Goal: Entertainment & Leisure: Consume media (video, audio)

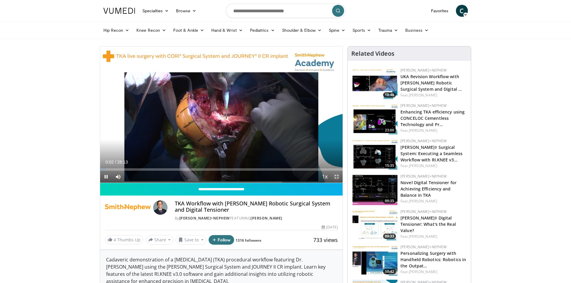
click at [340, 176] on span "Video Player" at bounding box center [336, 177] width 12 height 12
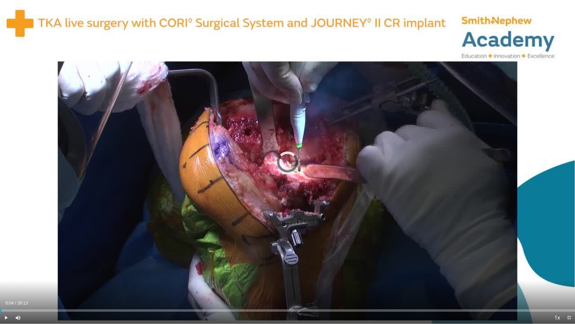
drag, startPoint x: 10, startPoint y: 308, endPoint x: 373, endPoint y: 323, distance: 362.8
click at [10, 283] on div "Loaded : 2.52% 00:04 00:27" at bounding box center [287, 309] width 575 height 6
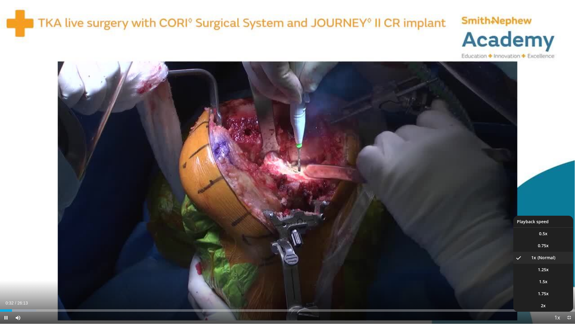
click at [558, 283] on span "Video Player" at bounding box center [557, 318] width 8 height 12
click at [555, 283] on span "Video Player" at bounding box center [557, 318] width 8 height 12
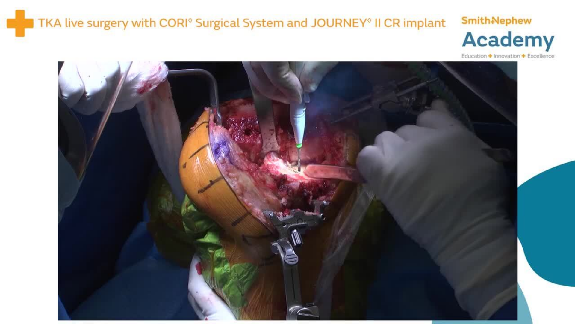
click at [555, 283] on div "10 seconds Tap to unmute" at bounding box center [287, 161] width 575 height 323
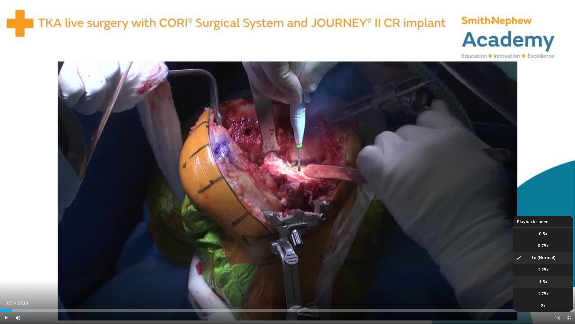
click at [548, 283] on li "1.5x" at bounding box center [544, 281] width 60 height 12
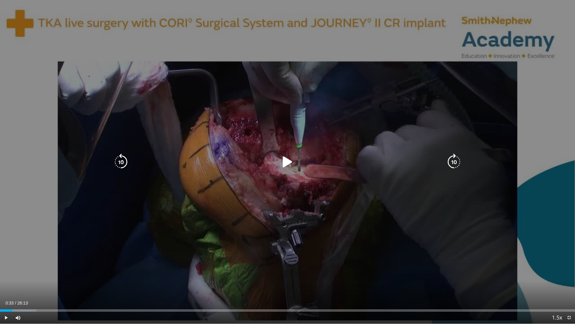
click at [293, 160] on icon "Video Player" at bounding box center [287, 161] width 17 height 17
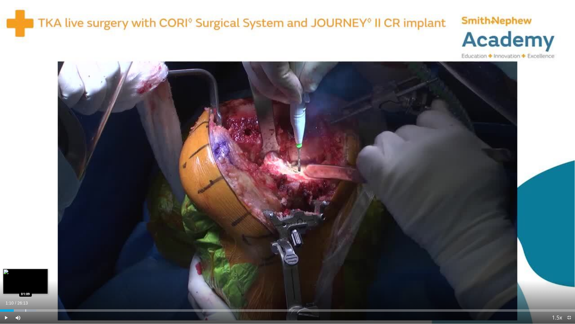
click at [26, 283] on div "Loaded : 6.30% 01:10 01:09" at bounding box center [287, 309] width 575 height 6
click at [38, 283] on div "Progress Bar" at bounding box center [38, 310] width 1 height 2
click at [53, 283] on div "Loaded : 11.35% 01:54 02:25" at bounding box center [287, 309] width 575 height 6
click at [41, 283] on div "Loaded : 13.36% 02:29 01:52" at bounding box center [287, 309] width 575 height 6
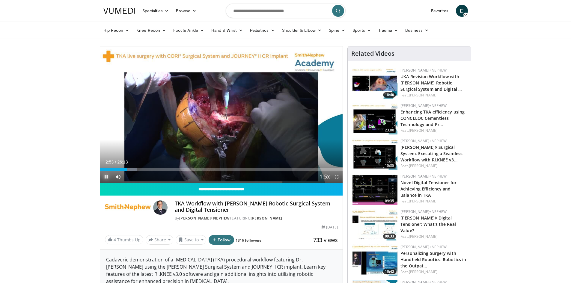
click at [109, 175] on span "Video Player" at bounding box center [106, 177] width 12 height 12
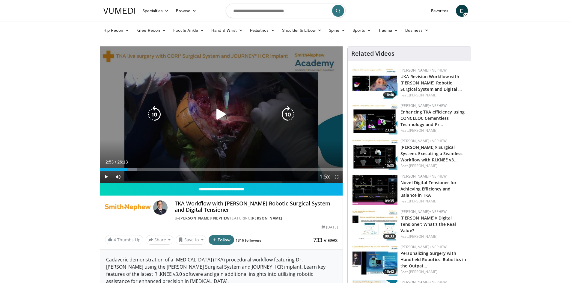
click at [233, 127] on div "10 seconds Tap to unmute" at bounding box center [221, 114] width 243 height 136
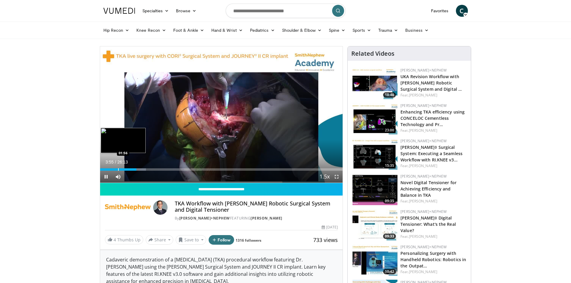
click at [118, 169] on div "Progress Bar" at bounding box center [118, 169] width 1 height 2
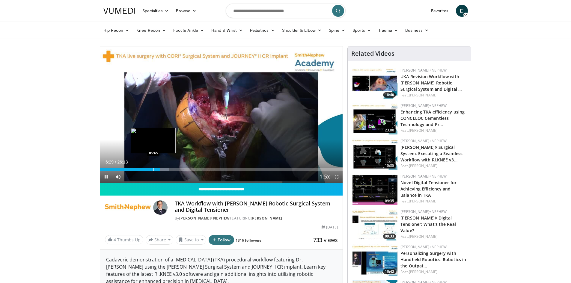
click at [153, 169] on div "Loaded : 28.63% 06:29 05:45" at bounding box center [221, 169] width 243 height 2
click at [144, 169] on div "04:45" at bounding box center [126, 169] width 53 height 2
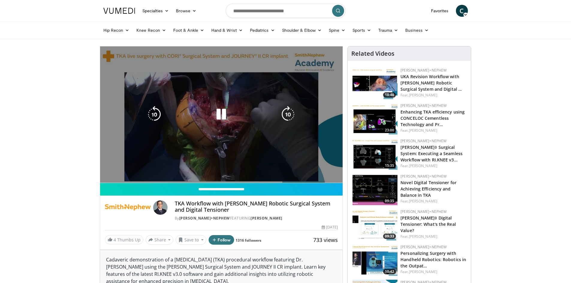
click at [145, 168] on video-js "**********" at bounding box center [221, 114] width 243 height 137
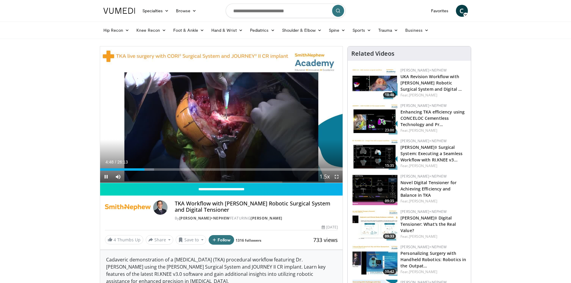
click at [146, 171] on div "Current Time 4:48 / Duration 26:13 Pause Skip Backward Skip Forward Mute 5% Loa…" at bounding box center [221, 177] width 243 height 12
click at [146, 169] on div "Progress Bar" at bounding box center [146, 169] width 1 height 2
click at [149, 167] on div "Loaded : 22.91% 05:00 05:16" at bounding box center [221, 168] width 243 height 6
click at [152, 169] on div "Progress Bar" at bounding box center [151, 169] width 14 height 2
click at [189, 169] on div "Progress Bar" at bounding box center [189, 169] width 1 height 2
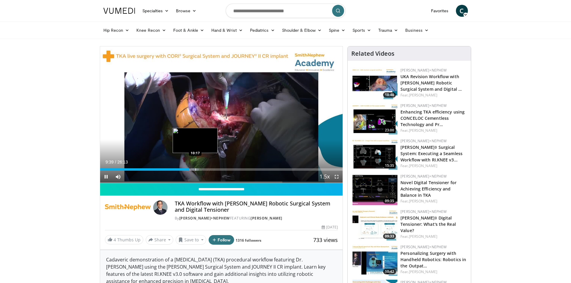
click at [195, 169] on div "Progress Bar" at bounding box center [195, 169] width 1 height 2
click at [200, 169] on div "Progress Bar" at bounding box center [200, 169] width 1 height 2
click at [196, 168] on div "Loaded : 40.35% 10:21 10:23" at bounding box center [221, 168] width 243 height 6
click at [336, 178] on span "Video Player" at bounding box center [336, 177] width 12 height 12
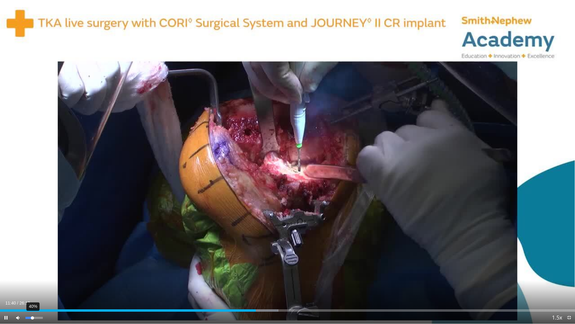
click at [32, 283] on div "40%" at bounding box center [33, 317] width 17 height 2
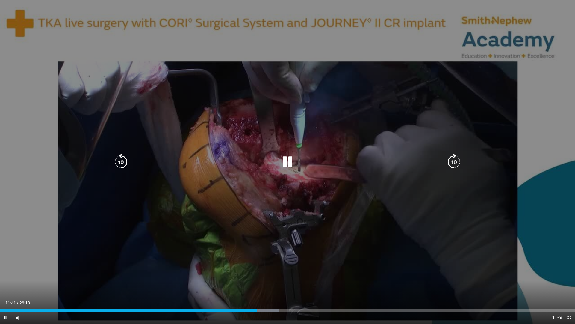
click at [33, 283] on video-js "**********" at bounding box center [287, 162] width 575 height 324
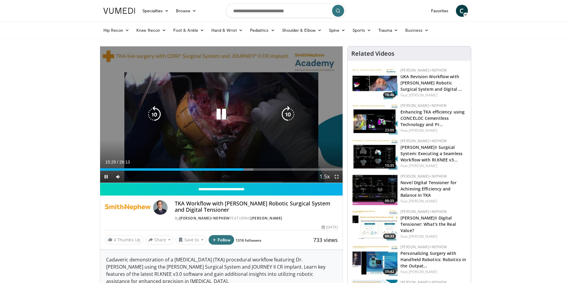
drag, startPoint x: 225, startPoint y: 116, endPoint x: 224, endPoint y: 96, distance: 19.8
click at [225, 116] on icon "Video Player" at bounding box center [221, 114] width 17 height 17
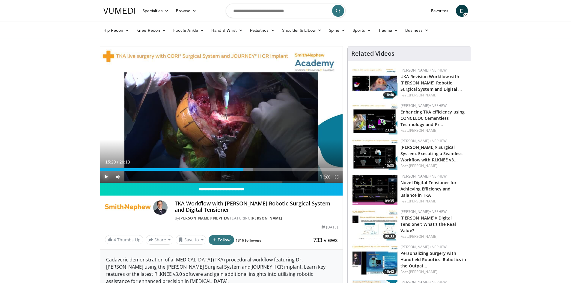
click at [106, 180] on span "Video Player" at bounding box center [106, 177] width 12 height 12
click at [246, 169] on div "Progress Bar" at bounding box center [246, 169] width 1 height 2
click at [249, 169] on div "Progress Bar" at bounding box center [249, 169] width 1 height 2
click at [250, 170] on div "Progress Bar" at bounding box center [250, 169] width 1 height 2
click at [241, 169] on div "16:14" at bounding box center [175, 169] width 150 height 2
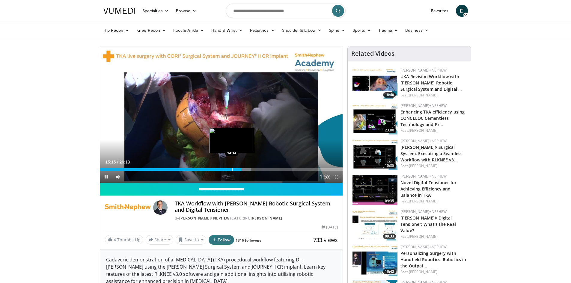
click at [232, 168] on div "10 seconds Tap to unmute" at bounding box center [221, 114] width 243 height 136
click at [108, 174] on span "Video Player" at bounding box center [106, 177] width 12 height 12
click at [336, 175] on span "Video Player" at bounding box center [336, 177] width 12 height 12
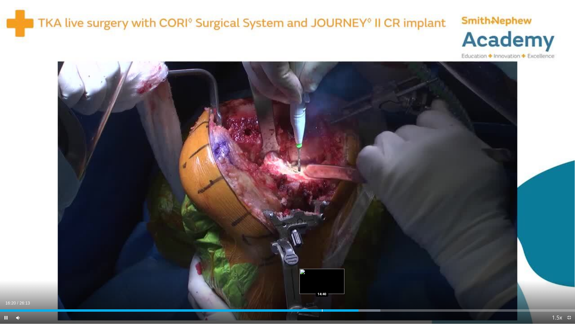
click at [323, 283] on div "Progress Bar" at bounding box center [322, 310] width 1 height 2
click at [328, 283] on div "Loaded : 60.45% 14:48 14:52" at bounding box center [287, 309] width 575 height 6
click at [335, 283] on div "Progress Bar" at bounding box center [334, 310] width 1 height 2
click at [342, 283] on div "Loaded : 61.16% 15:17 15:28" at bounding box center [287, 309] width 575 height 6
click at [345, 283] on div "Loaded : 63.63% 15:37 15:45" at bounding box center [287, 309] width 575 height 6
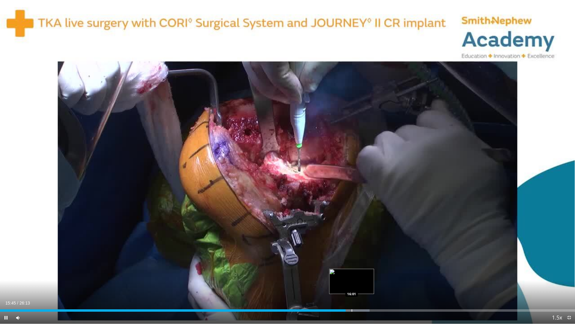
click at [352, 283] on div "Progress Bar" at bounding box center [352, 310] width 1 height 2
click at [363, 283] on div "Loaded : 65.54% 16:04 16:32" at bounding box center [287, 310] width 575 height 2
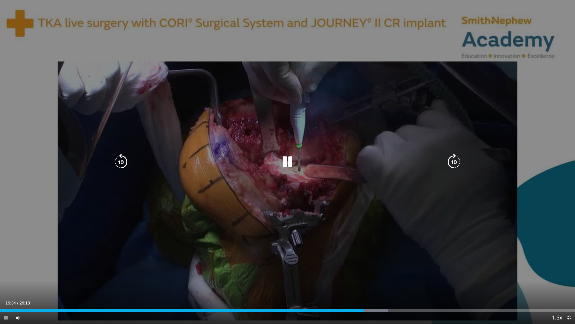
click at [374, 283] on div "Progress Bar" at bounding box center [370, 310] width 35 height 2
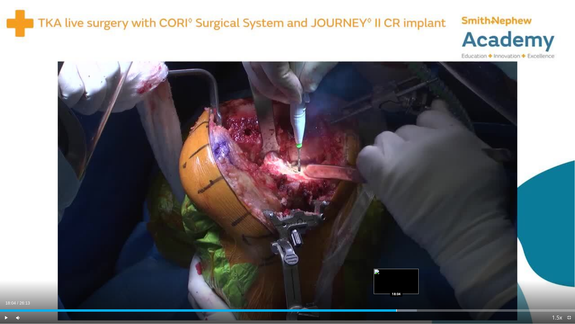
click at [396, 283] on div "Progress Bar" at bounding box center [396, 310] width 1 height 2
click at [405, 283] on div "Loaded : 72.51% 18:04 18:26" at bounding box center [287, 309] width 575 height 6
click at [408, 283] on div "Loaded : 74.40% 18:27 18:33" at bounding box center [287, 309] width 575 height 6
click at [380, 283] on div "Loaded : 75.03% 18:37 17:19" at bounding box center [287, 309] width 575 height 6
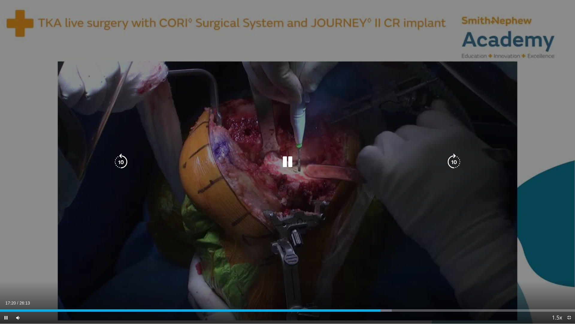
click at [361, 283] on div "17:20" at bounding box center [190, 310] width 381 height 2
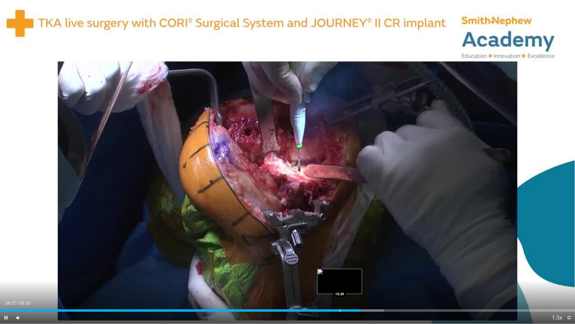
click at [340, 283] on div "Progress Bar" at bounding box center [340, 310] width 1 height 2
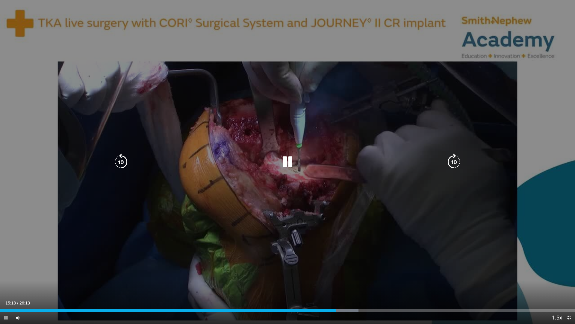
click at [327, 283] on video-js "**********" at bounding box center [287, 162] width 575 height 324
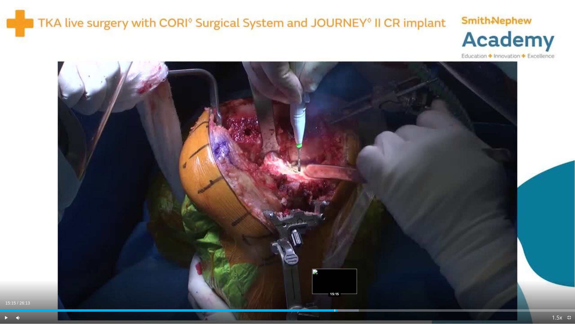
click at [335, 283] on div "Progress Bar" at bounding box center [335, 310] width 1 height 2
click at [322, 283] on div "Progress Bar" at bounding box center [321, 310] width 1 height 2
click at [297, 283] on div "Loaded : 52.33% 13:31 13:31" at bounding box center [287, 309] width 575 height 6
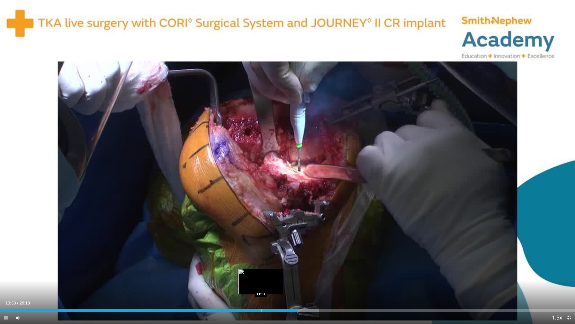
click at [263, 283] on div "Loaded : 55.49% 13:33 11:53" at bounding box center [287, 309] width 575 height 6
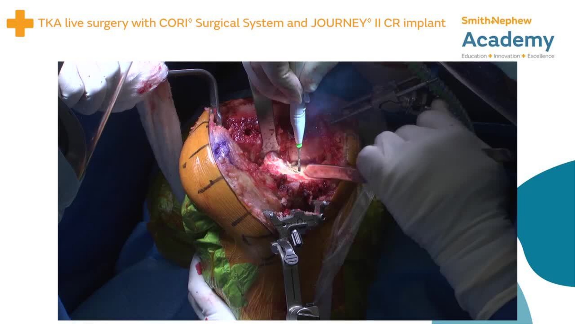
click at [547, 283] on div "10 seconds Tap to unmute" at bounding box center [287, 161] width 575 height 323
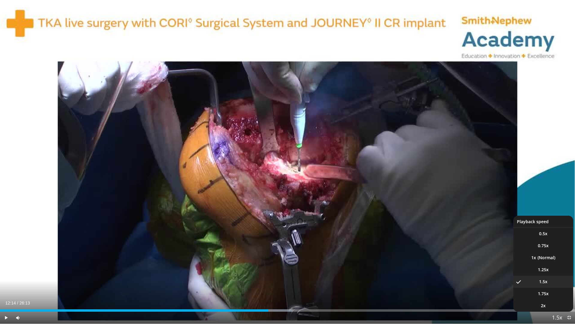
click at [558, 283] on span "Video Player" at bounding box center [557, 318] width 8 height 12
click at [557, 283] on li "2x" at bounding box center [544, 305] width 60 height 12
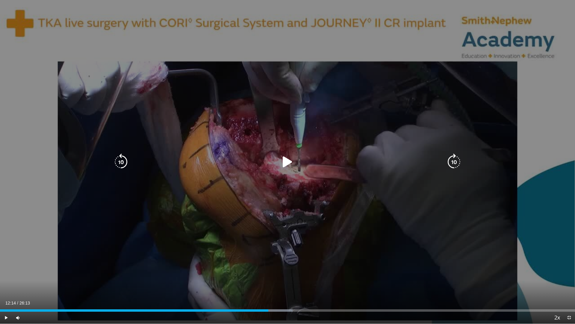
click at [325, 240] on div "10 seconds Tap to unmute" at bounding box center [287, 161] width 575 height 323
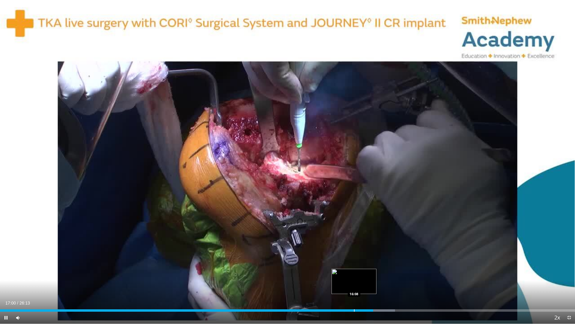
click at [354, 283] on div "Loaded : 68.72% 17:00 16:08" at bounding box center [287, 309] width 575 height 6
click at [328, 283] on div "Progress Bar" at bounding box center [328, 310] width 1 height 2
click at [319, 283] on div "Current Time 14:59 / Duration 26:13 Pause Skip Backward Skip Forward Mute 100% …" at bounding box center [287, 317] width 575 height 12
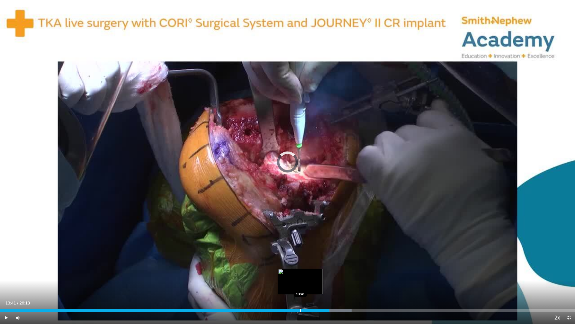
click at [301, 283] on div "Progress Bar" at bounding box center [301, 310] width 1 height 2
click at [297, 283] on div "Loaded : 56.63% 13:45 13:32" at bounding box center [287, 309] width 575 height 6
click at [284, 283] on div "Loaded : 55.99% 13:35 12:56" at bounding box center [287, 309] width 575 height 6
click at [283, 283] on div "Progress Bar" at bounding box center [283, 310] width 1 height 2
click at [277, 283] on div "Progress Bar" at bounding box center [277, 310] width 1 height 2
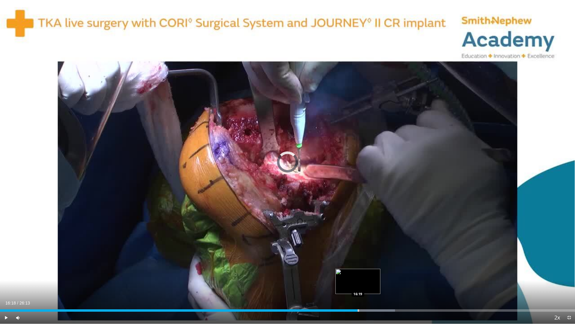
click at [358, 283] on div "17:00" at bounding box center [179, 310] width 358 height 2
click at [349, 283] on div "Progress Bar" at bounding box center [349, 310] width 1 height 2
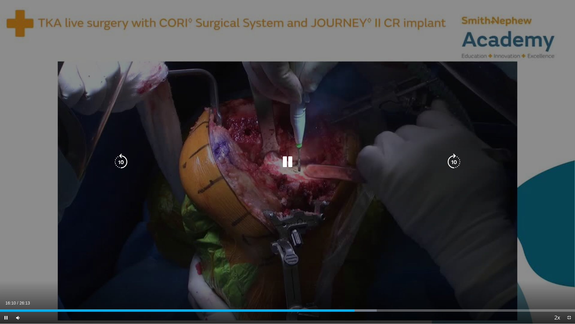
click at [289, 156] on icon "Video Player" at bounding box center [287, 161] width 17 height 17
